Goal: Task Accomplishment & Management: Use online tool/utility

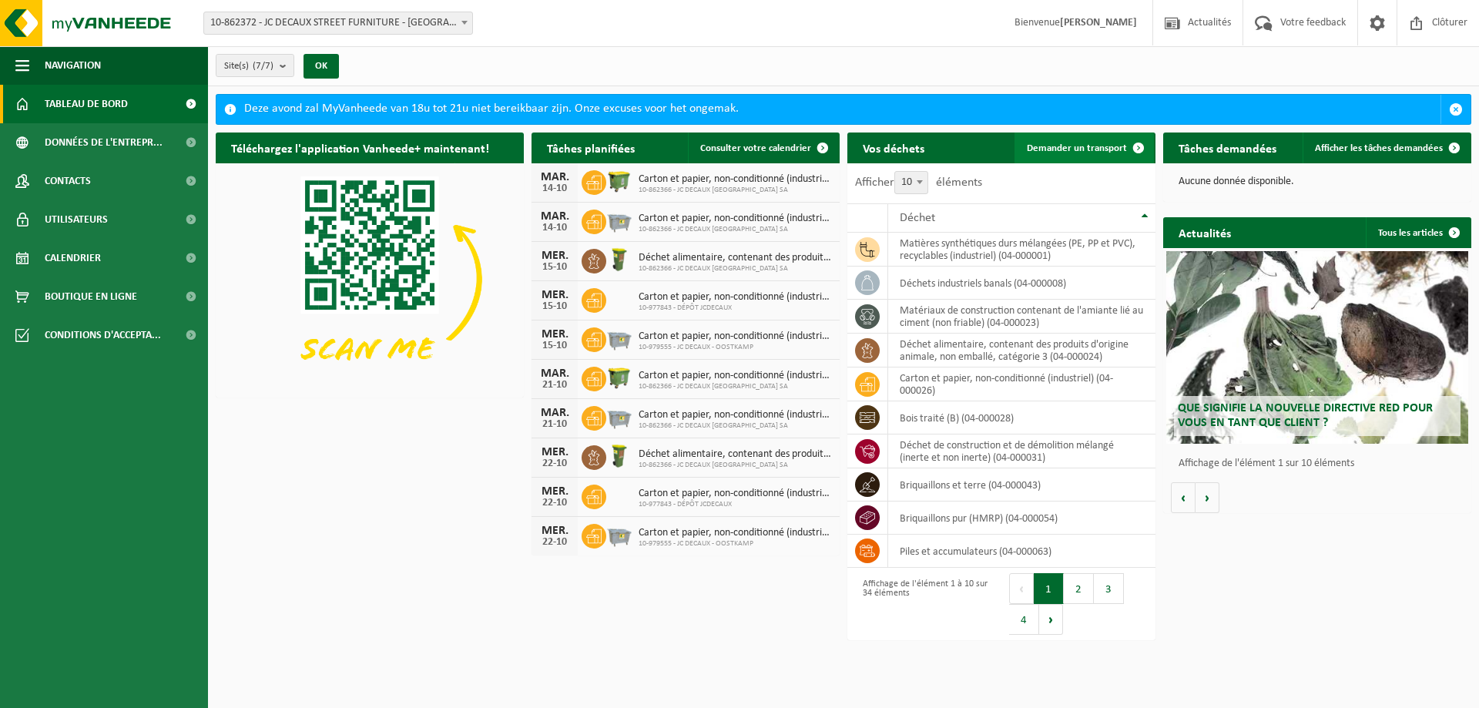
click at [1030, 153] on link "Demander un transport" at bounding box center [1083, 147] width 139 height 31
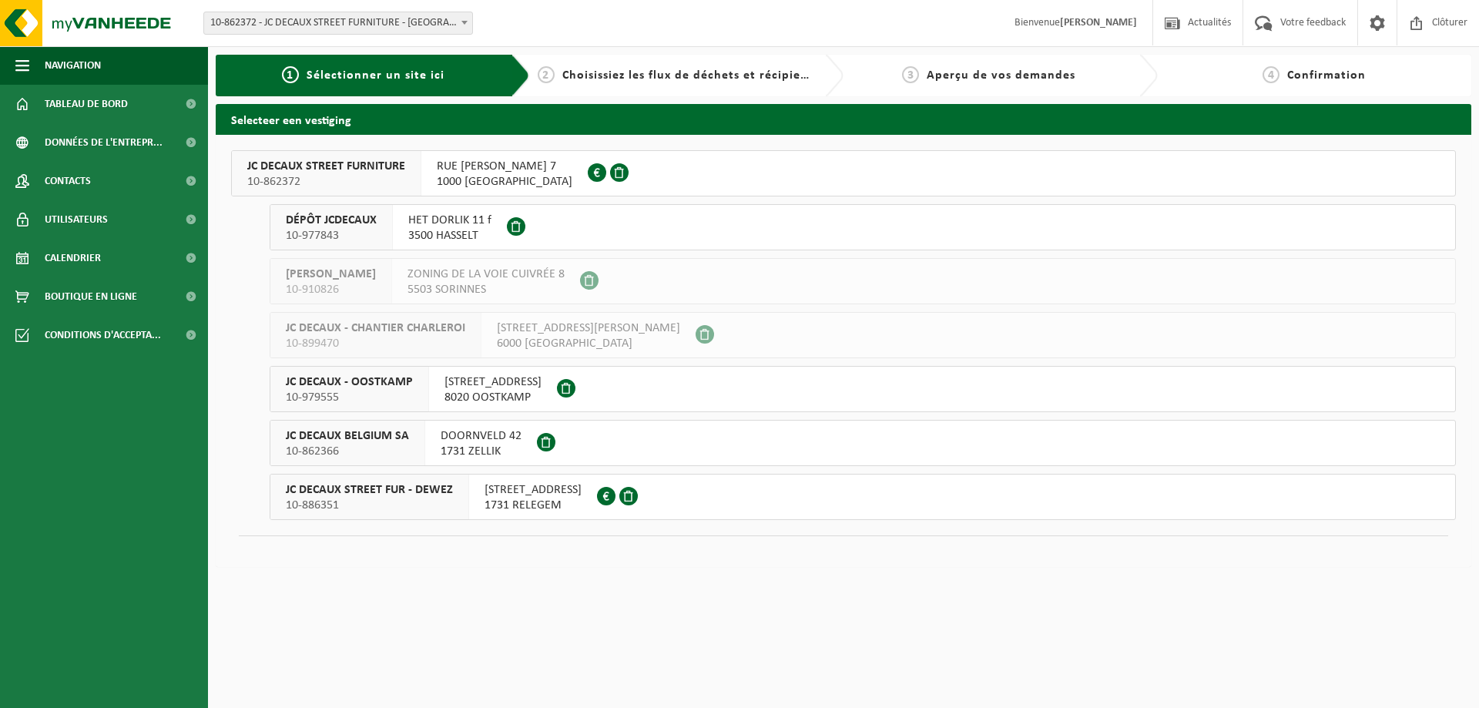
click at [320, 494] on span "JC DECAUX STREET FUR - DEWEZ" at bounding box center [369, 489] width 167 height 15
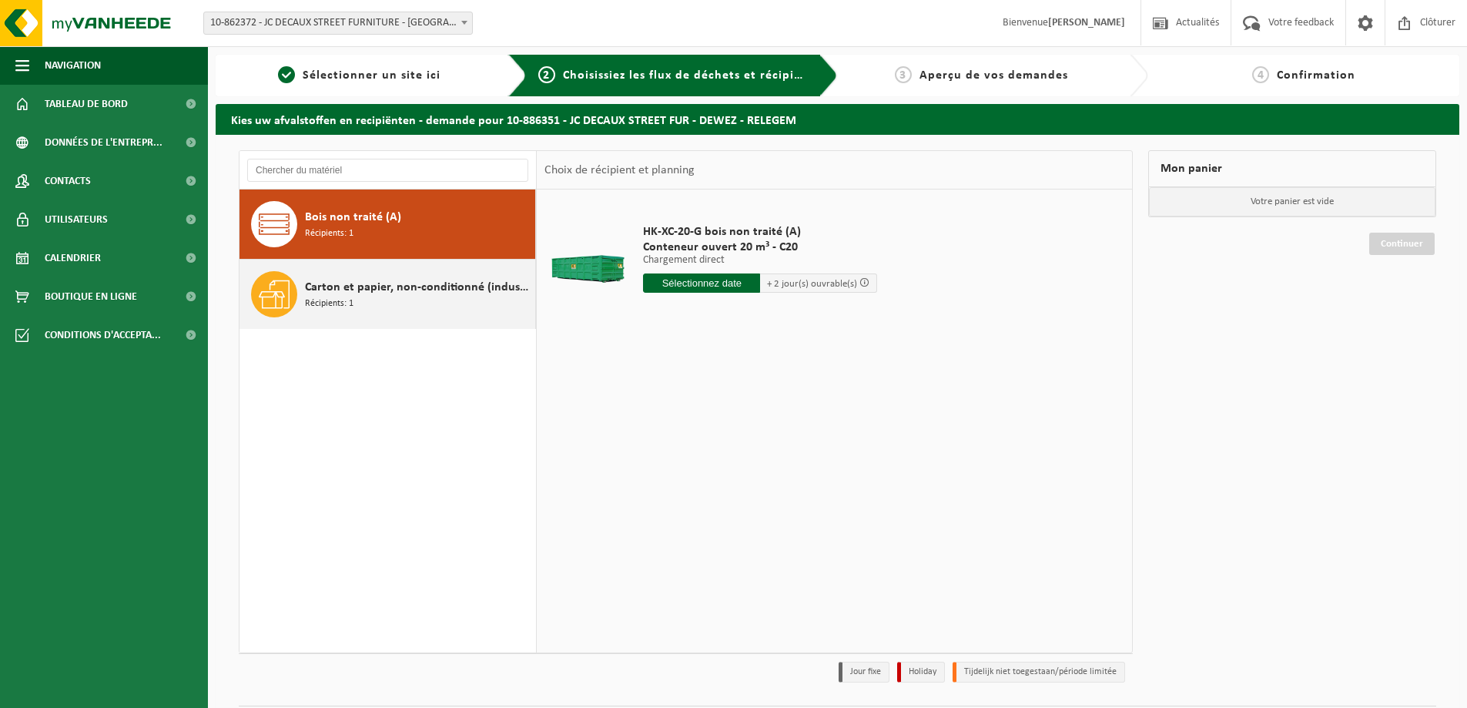
click at [404, 289] on span "Carton et papier, non-conditionné (industriel)" at bounding box center [418, 287] width 226 height 18
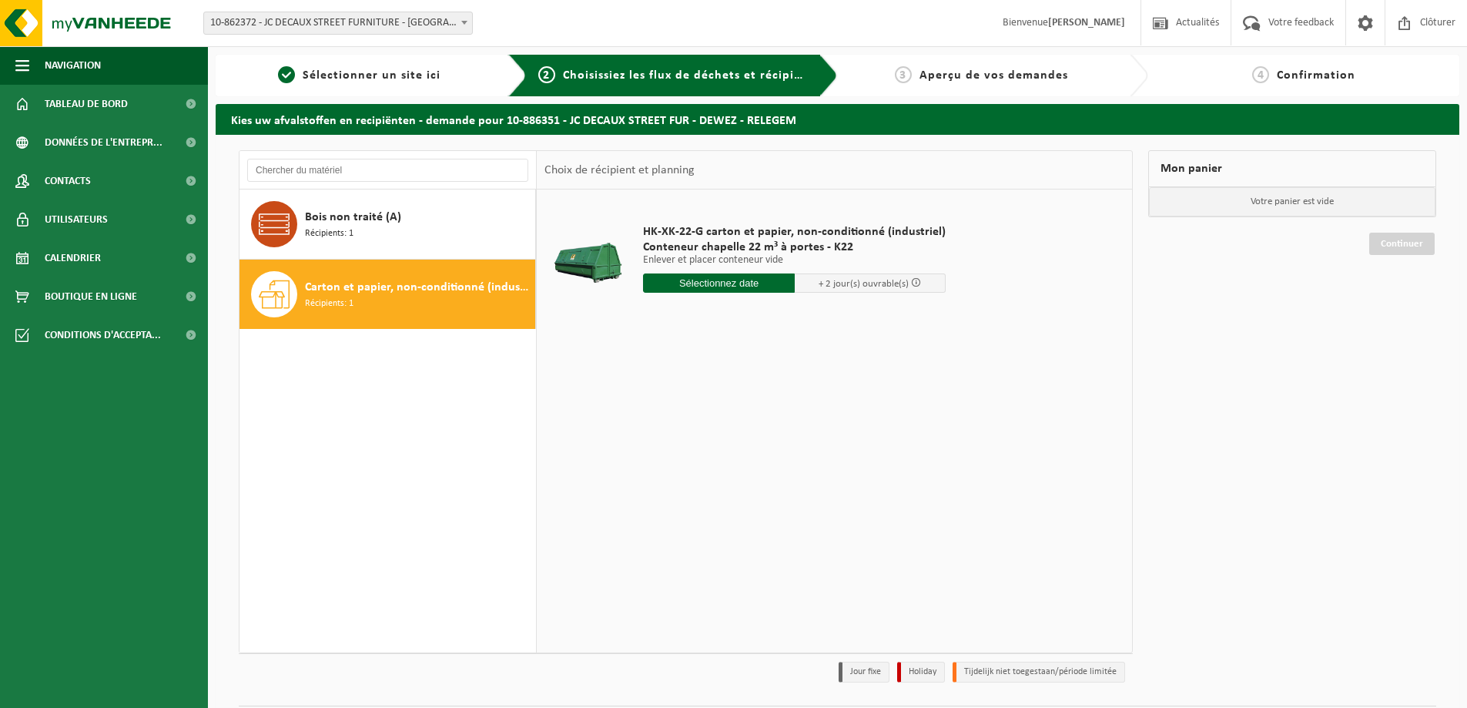
click at [687, 282] on input "text" at bounding box center [719, 282] width 152 height 19
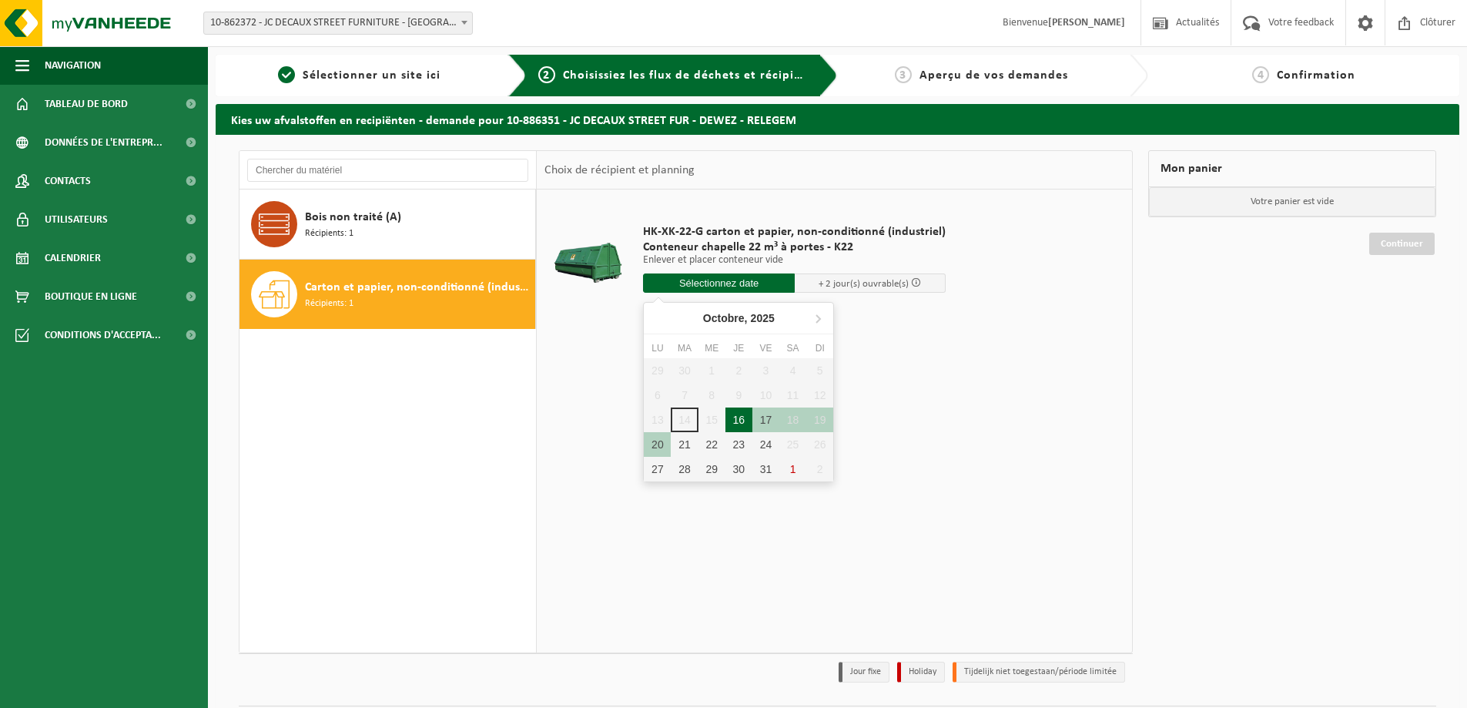
click at [741, 419] on div "16" at bounding box center [738, 419] width 27 height 25
type input "à partir de 2025-10-16"
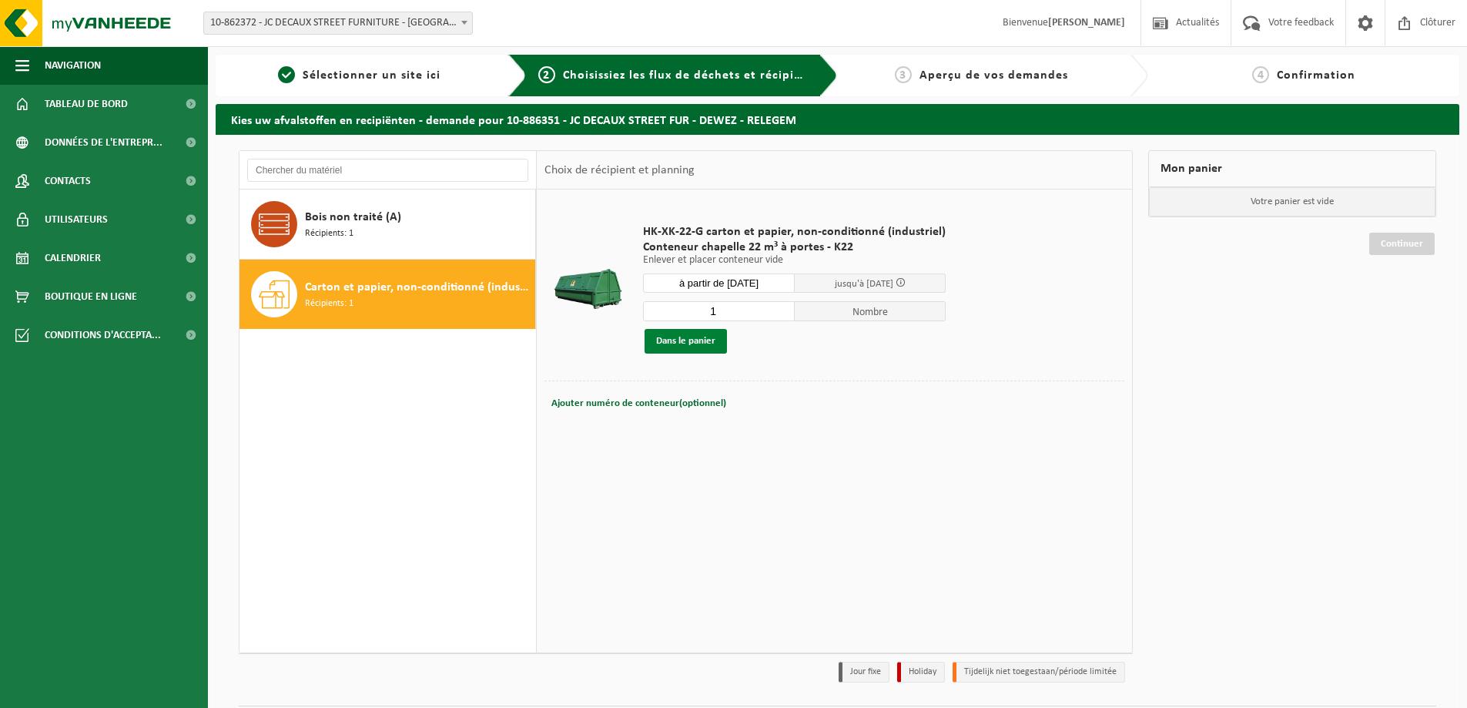
click at [675, 345] on button "Dans le panier" at bounding box center [686, 341] width 82 height 25
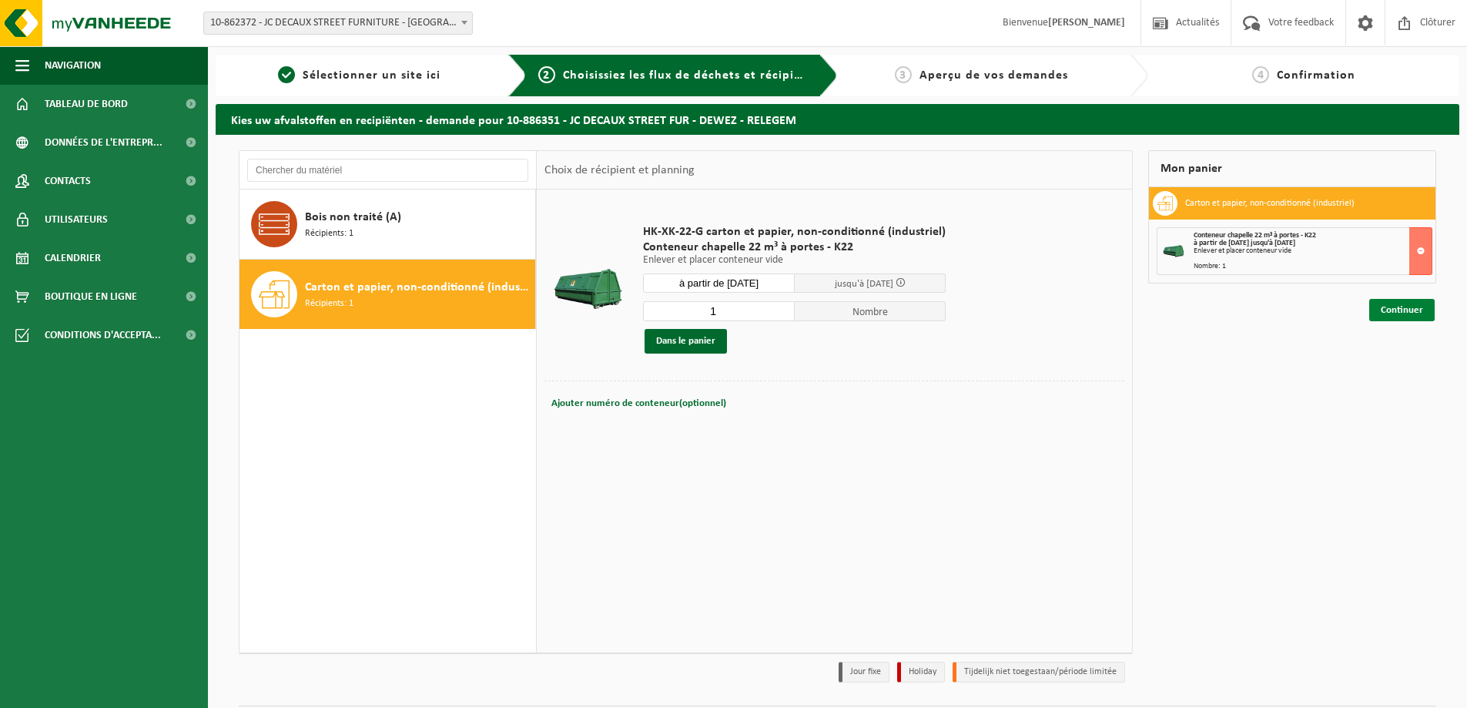
click at [1402, 306] on link "Continuer" at bounding box center [1401, 310] width 65 height 22
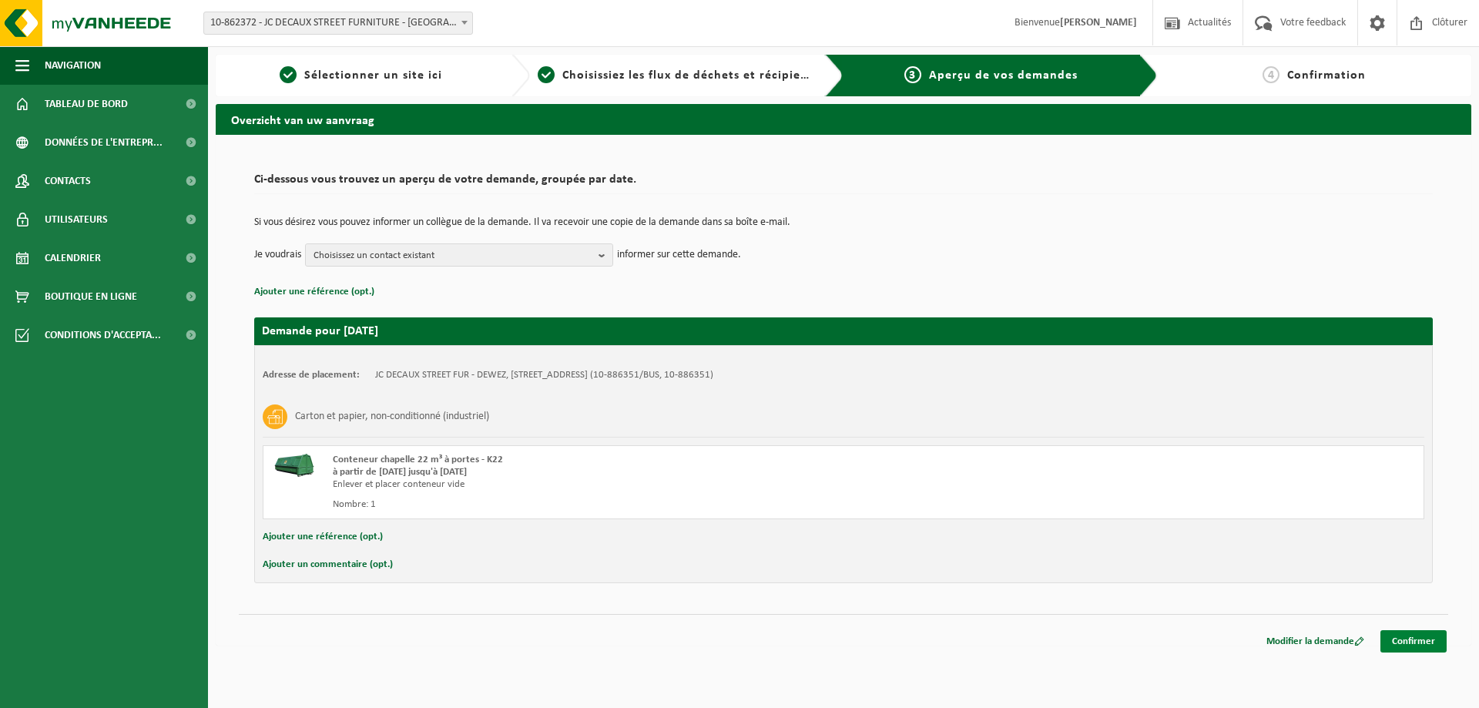
click at [1416, 631] on link "Confirmer" at bounding box center [1413, 641] width 66 height 22
